Goal: Task Accomplishment & Management: Use online tool/utility

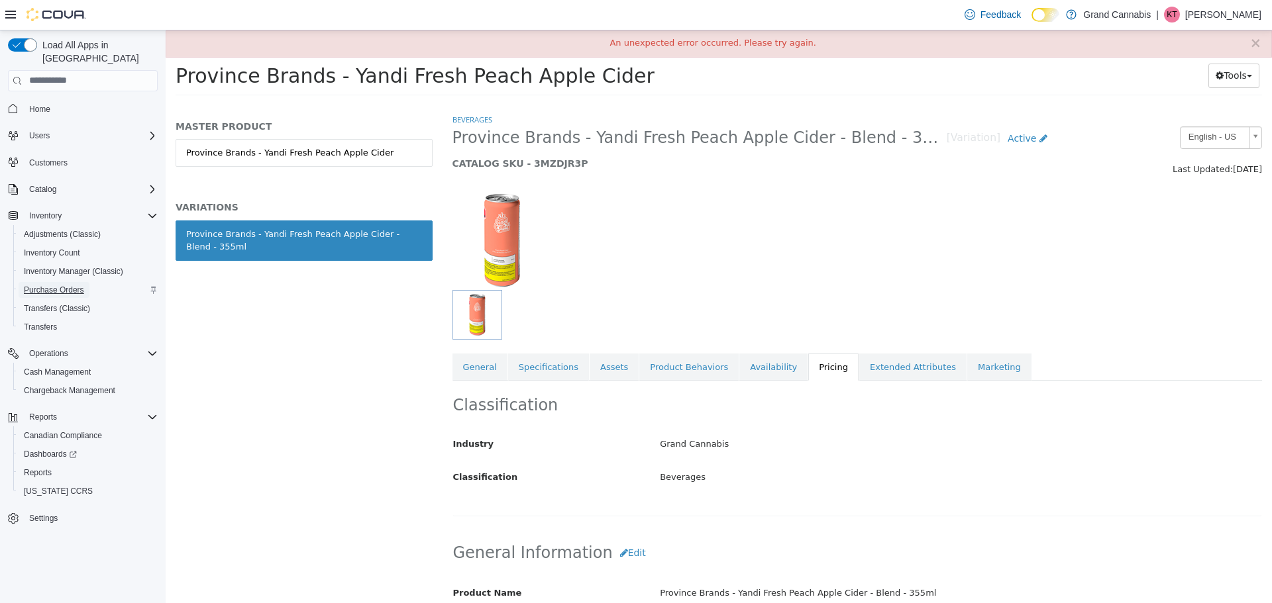
click at [59, 285] on span "Purchase Orders" at bounding box center [54, 290] width 60 height 11
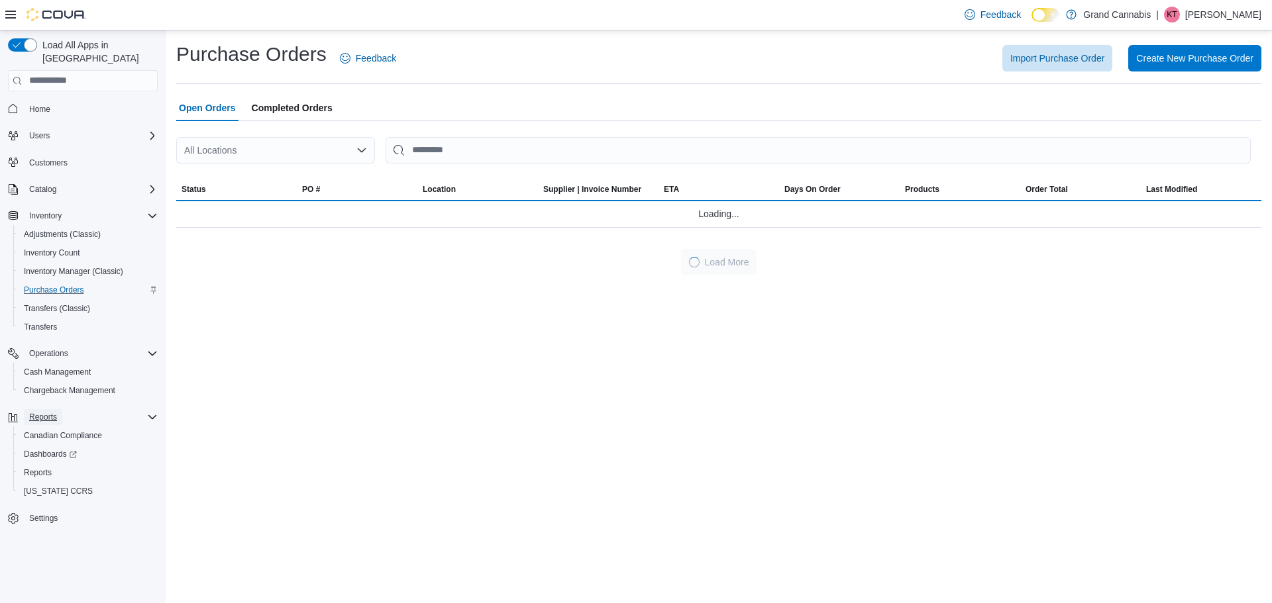
click at [40, 412] on span "Reports" at bounding box center [43, 417] width 28 height 11
click at [48, 412] on span "Reports" at bounding box center [43, 417] width 28 height 11
click at [47, 468] on span "Reports" at bounding box center [38, 473] width 28 height 11
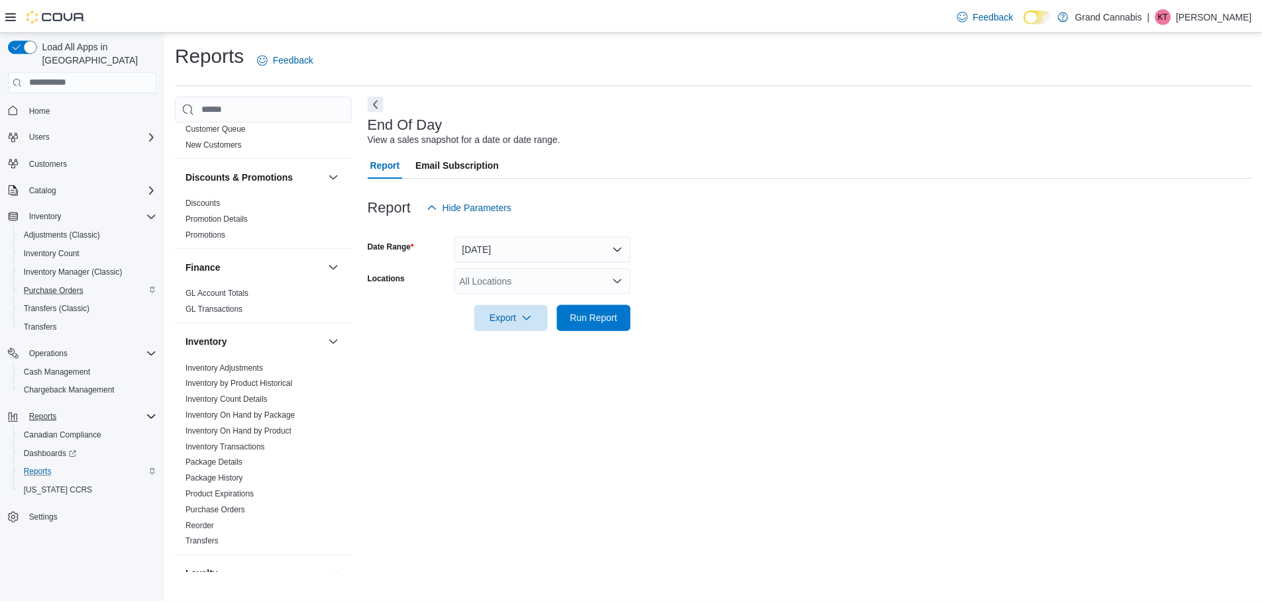
scroll to position [397, 0]
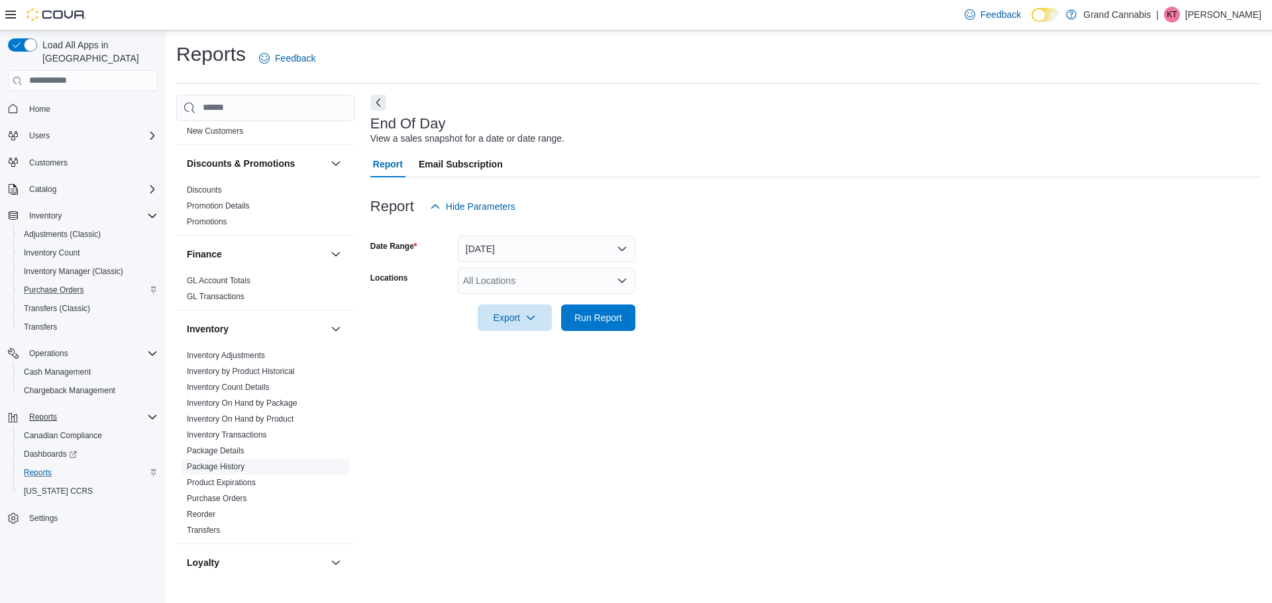
click at [242, 462] on link "Package History" at bounding box center [216, 466] width 58 height 9
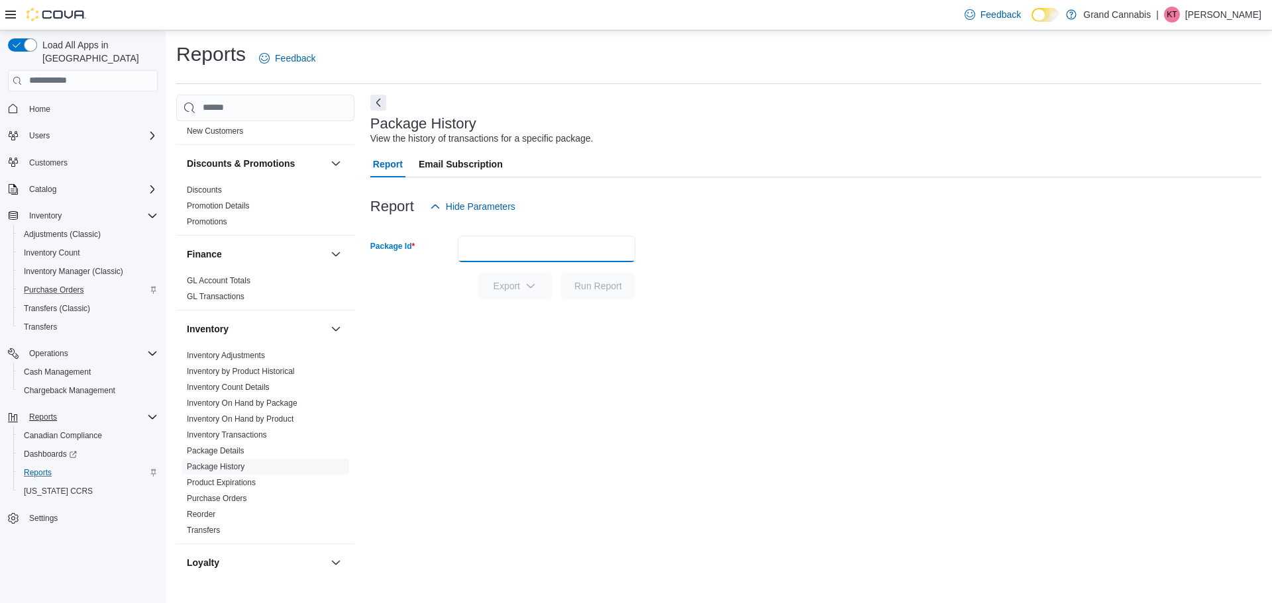
click at [484, 256] on input "Package Id" at bounding box center [546, 249] width 177 height 26
click at [492, 245] on input "Package Id" at bounding box center [546, 249] width 177 height 26
click at [493, 252] on input "Package Id" at bounding box center [546, 249] width 177 height 26
type input "*****"
click at [561, 273] on button "Run Report" at bounding box center [598, 286] width 74 height 26
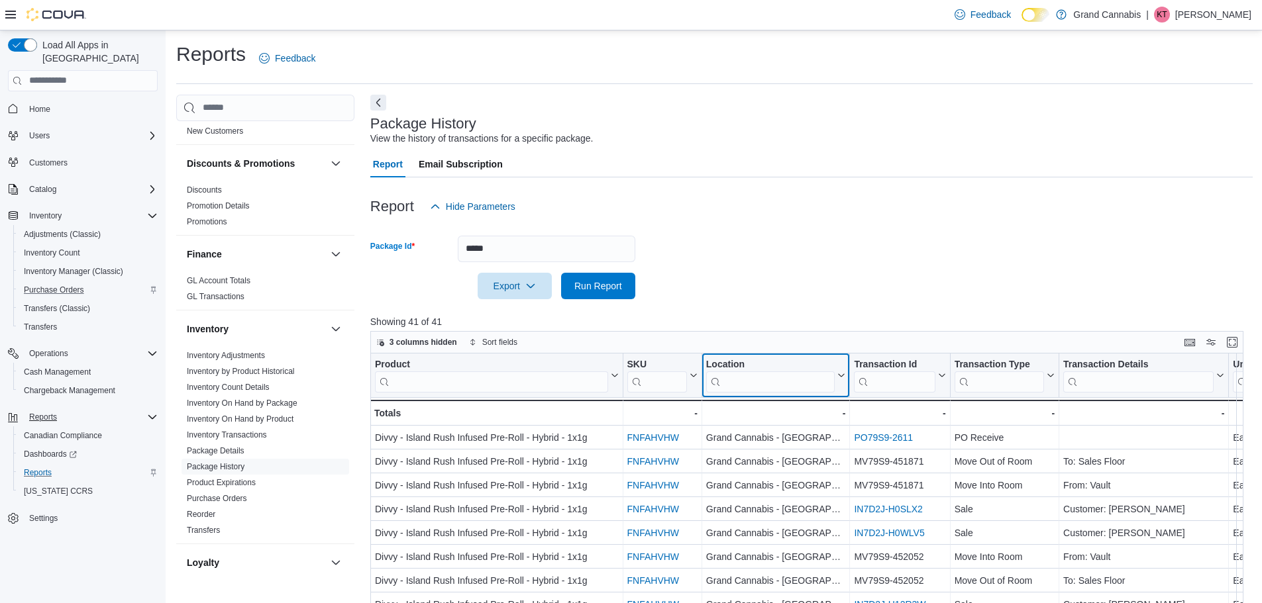
click at [750, 382] on input "search" at bounding box center [770, 381] width 129 height 21
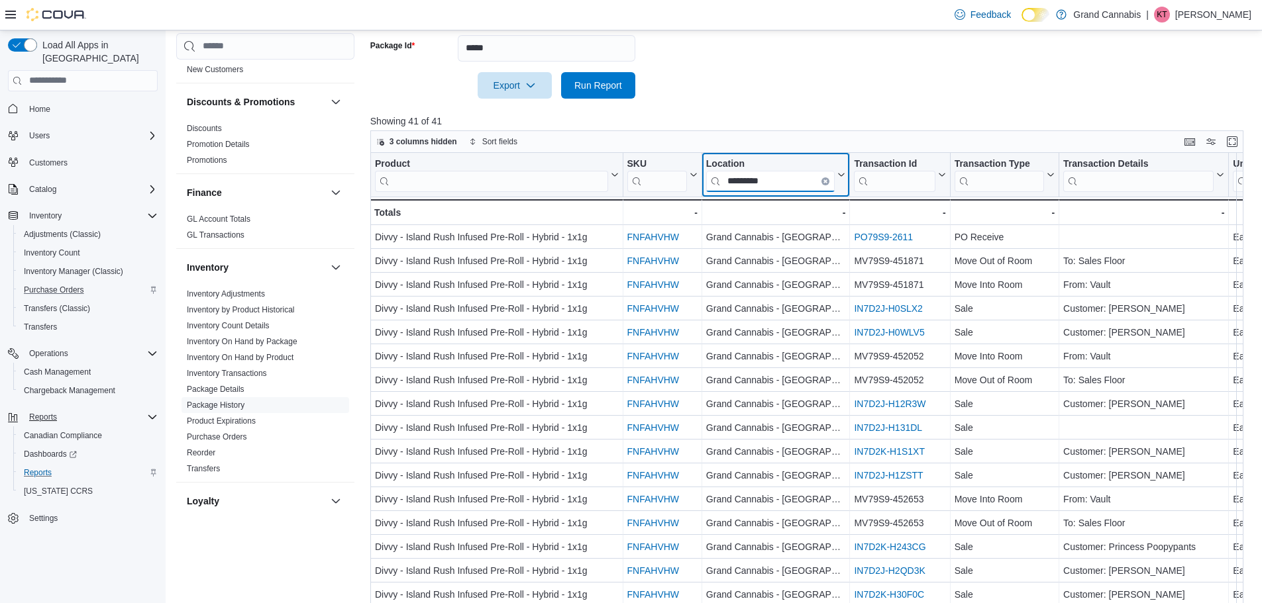
scroll to position [221, 0]
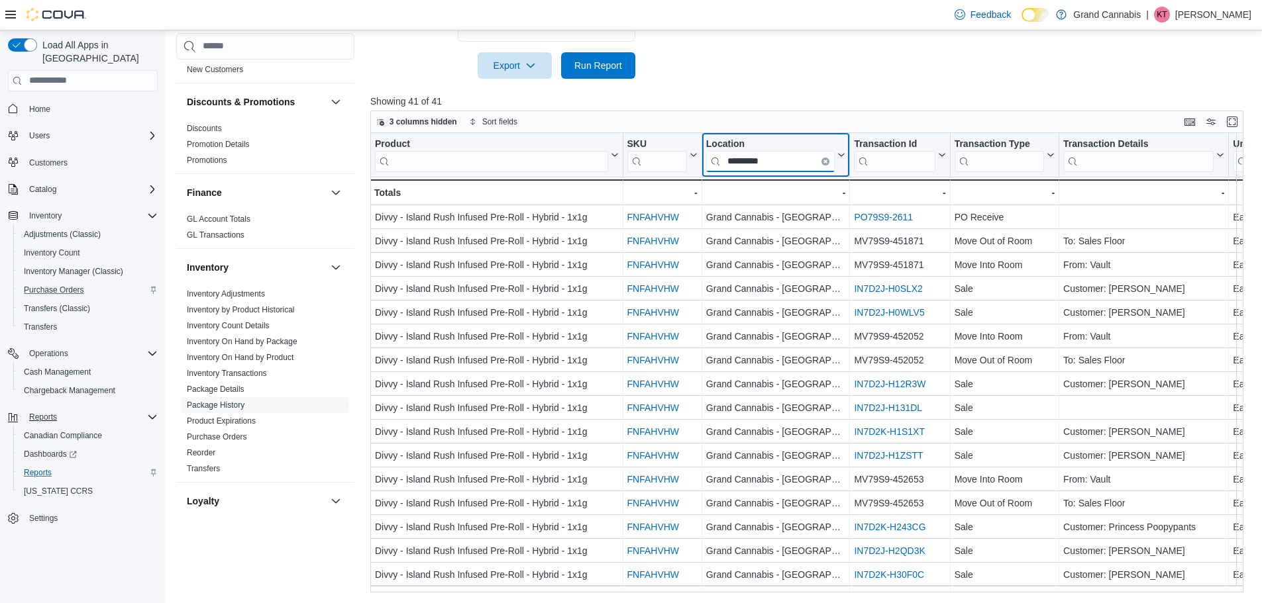
type input "*********"
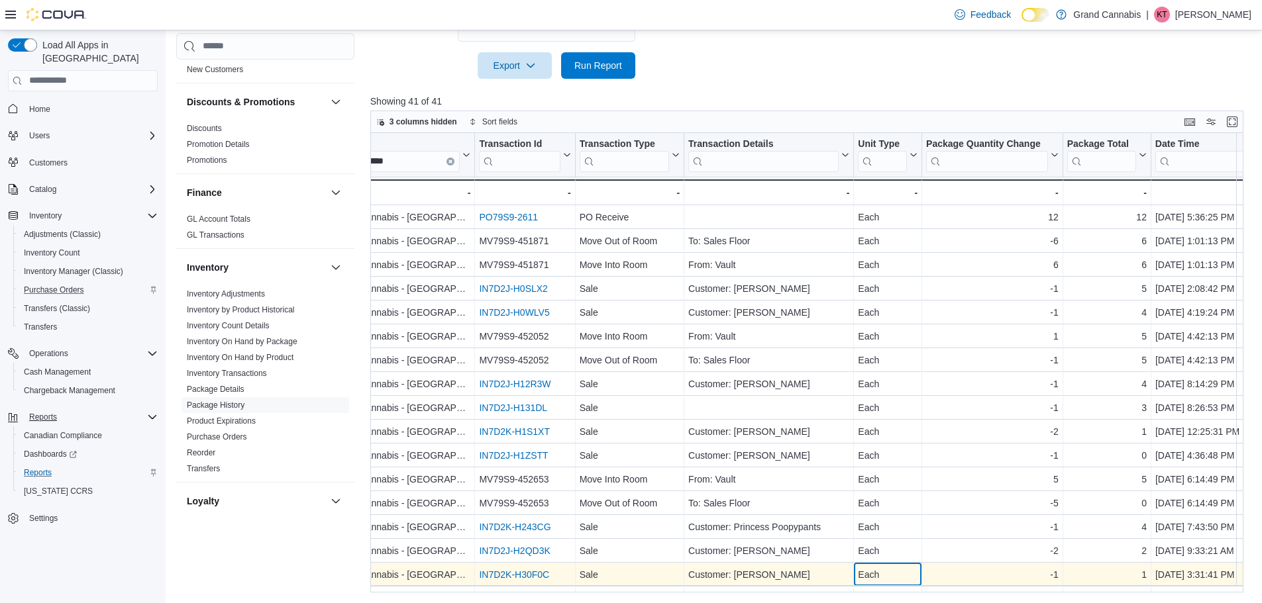
scroll to position [26, 375]
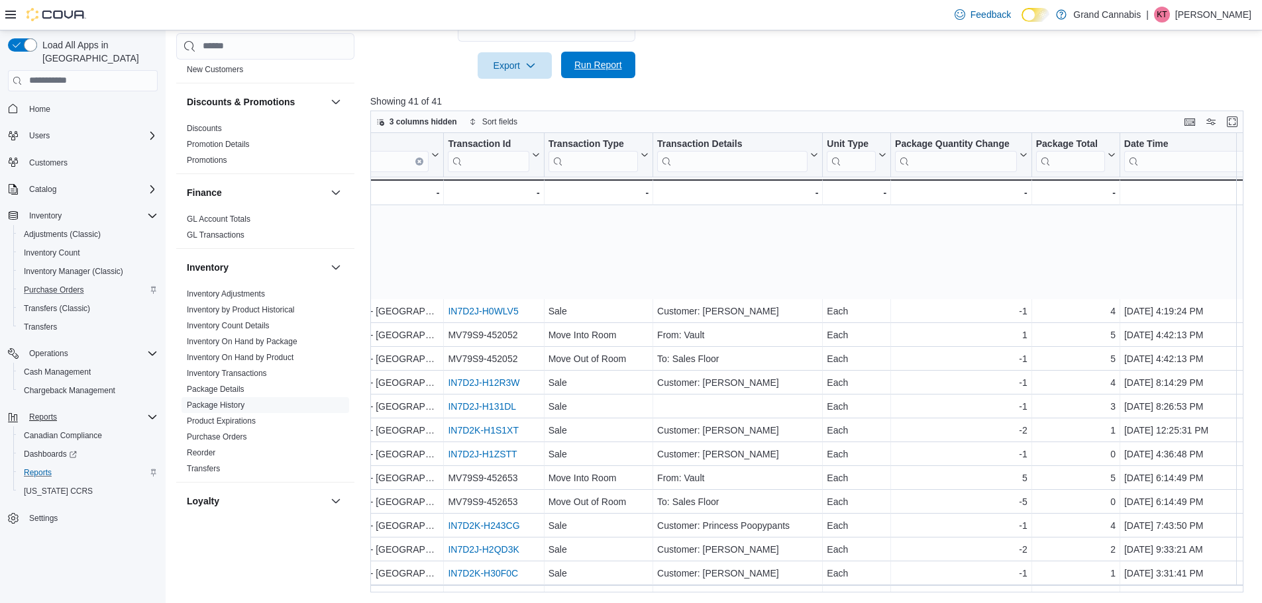
scroll to position [0, 406]
